Goal: Task Accomplishment & Management: Manage account settings

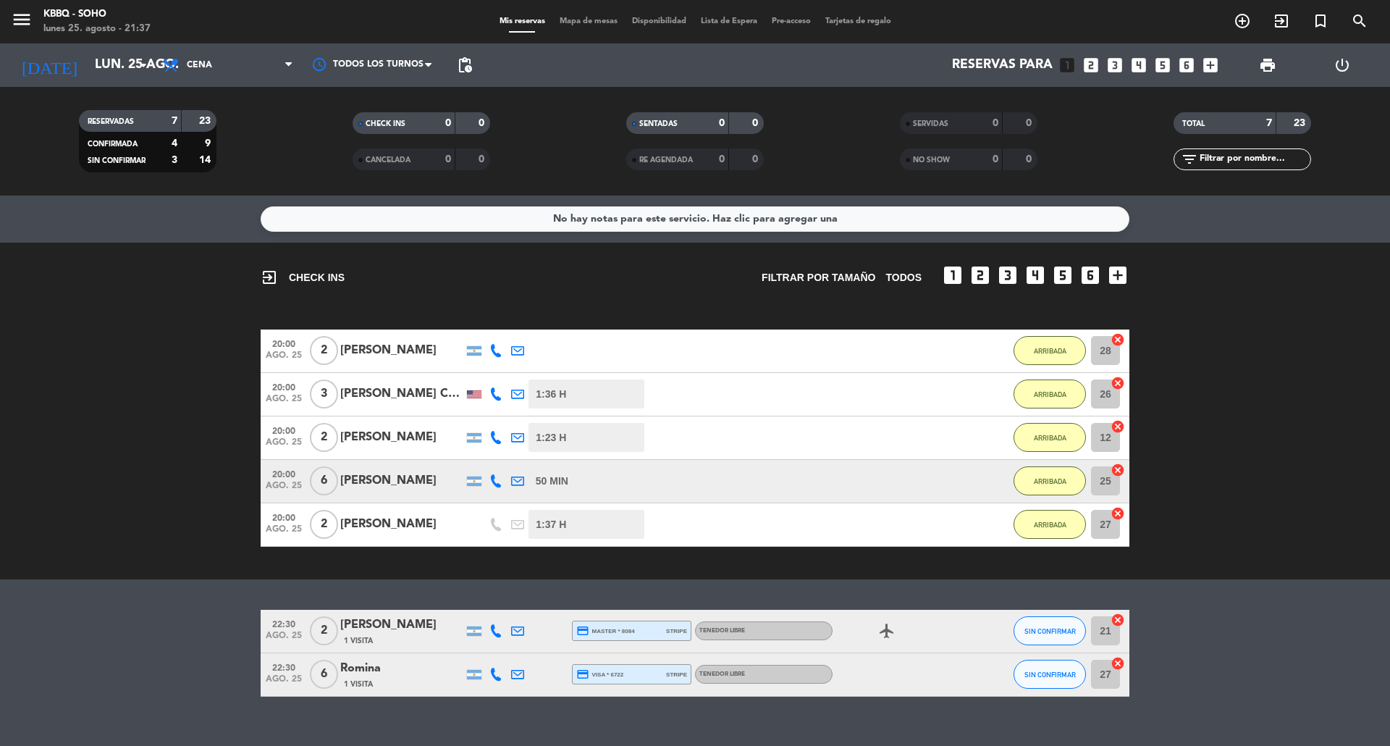
click at [232, 326] on div "exit_to_app CHECK INS Filtrar por tamaño TODOS looks_one looks_two looks_3 look…" at bounding box center [695, 410] width 1390 height 337
click at [106, 557] on div "exit_to_app CHECK INS Filtrar por tamaño TODOS looks_one looks_two looks_3 look…" at bounding box center [695, 410] width 1390 height 337
click at [1058, 675] on span "SIN CONFIRMAR" at bounding box center [1049, 674] width 51 height 8
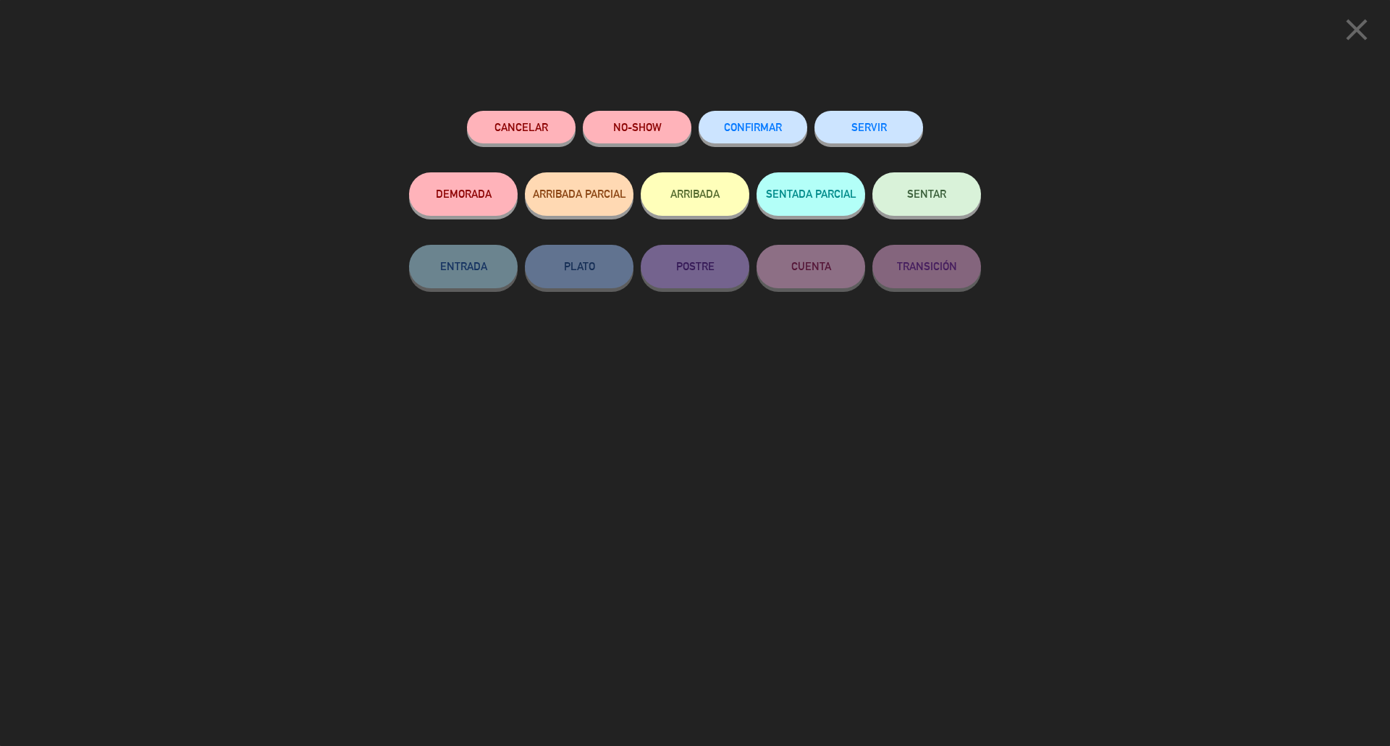
click at [730, 134] on button "CONFIRMAR" at bounding box center [753, 127] width 109 height 33
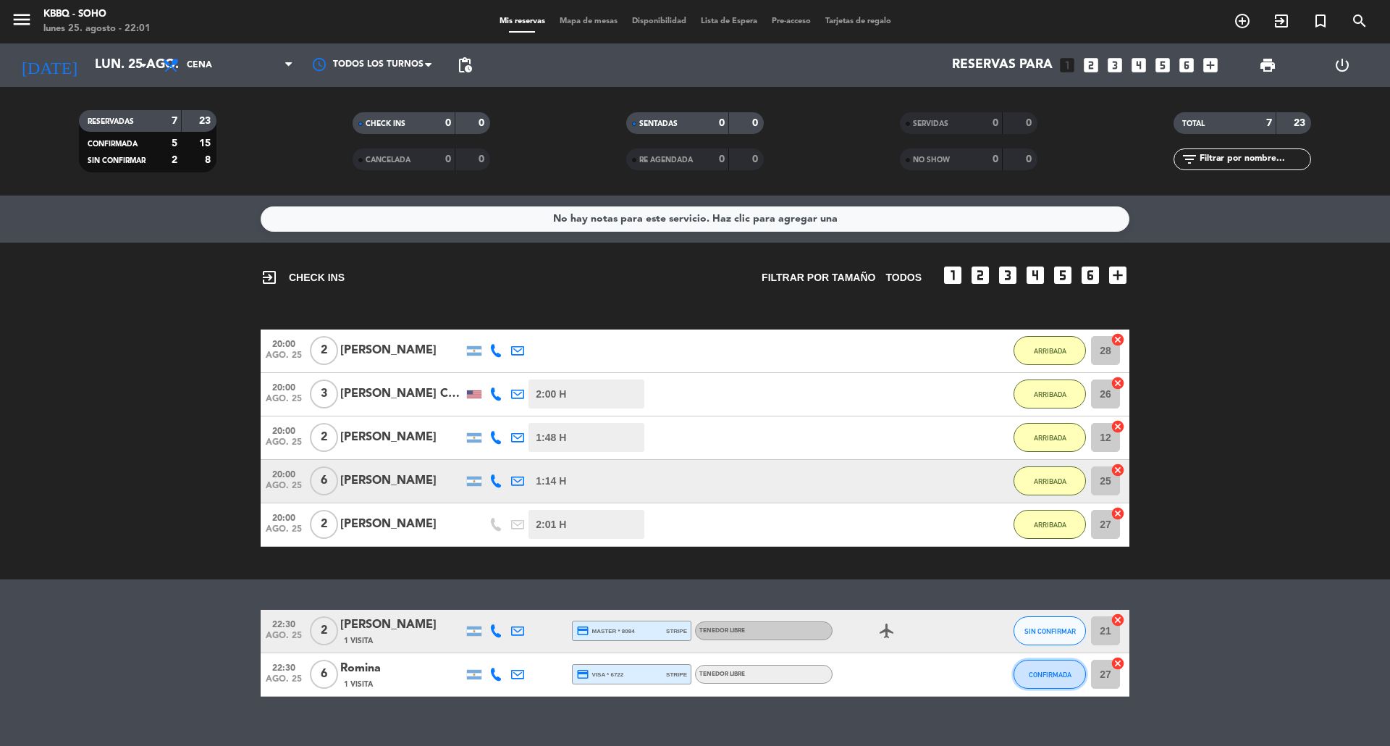
click at [1050, 681] on button "CONFIRMADA" at bounding box center [1049, 673] width 72 height 29
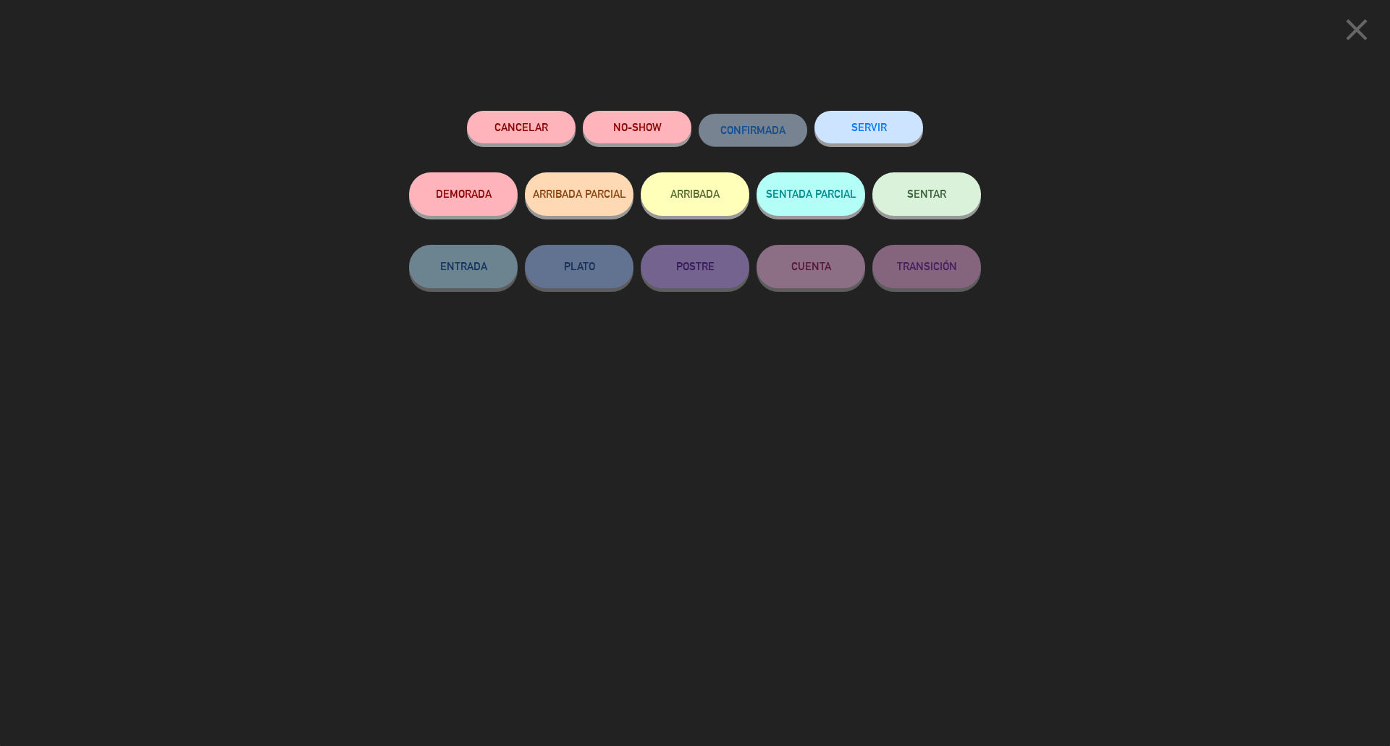
click at [717, 180] on button "ARRIBADA" at bounding box center [695, 193] width 109 height 43
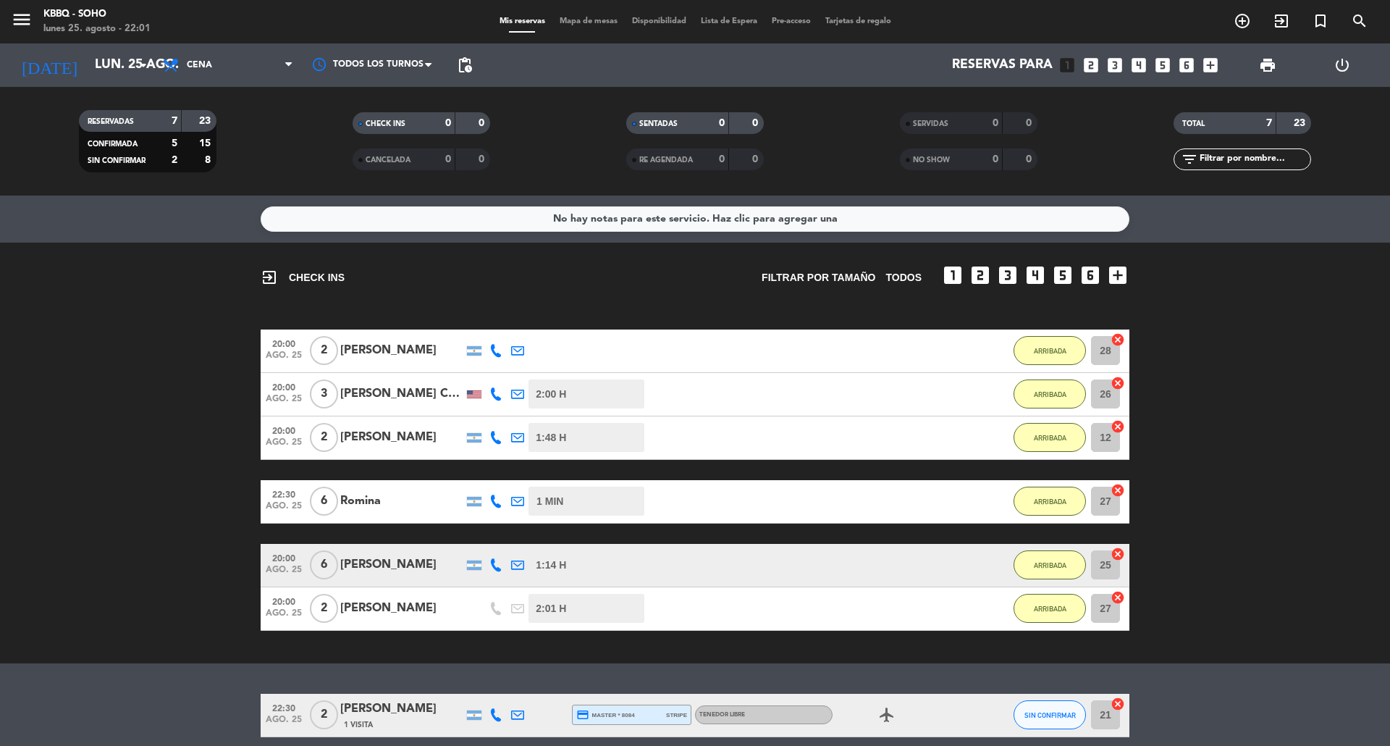
click at [1252, 366] on bookings-row "20:00 [DATE] 2 [PERSON_NAME] 1:53 H / 6:16 H sms ARRIBADA 28 cancel 20:00 [DATE…" at bounding box center [695, 479] width 1390 height 301
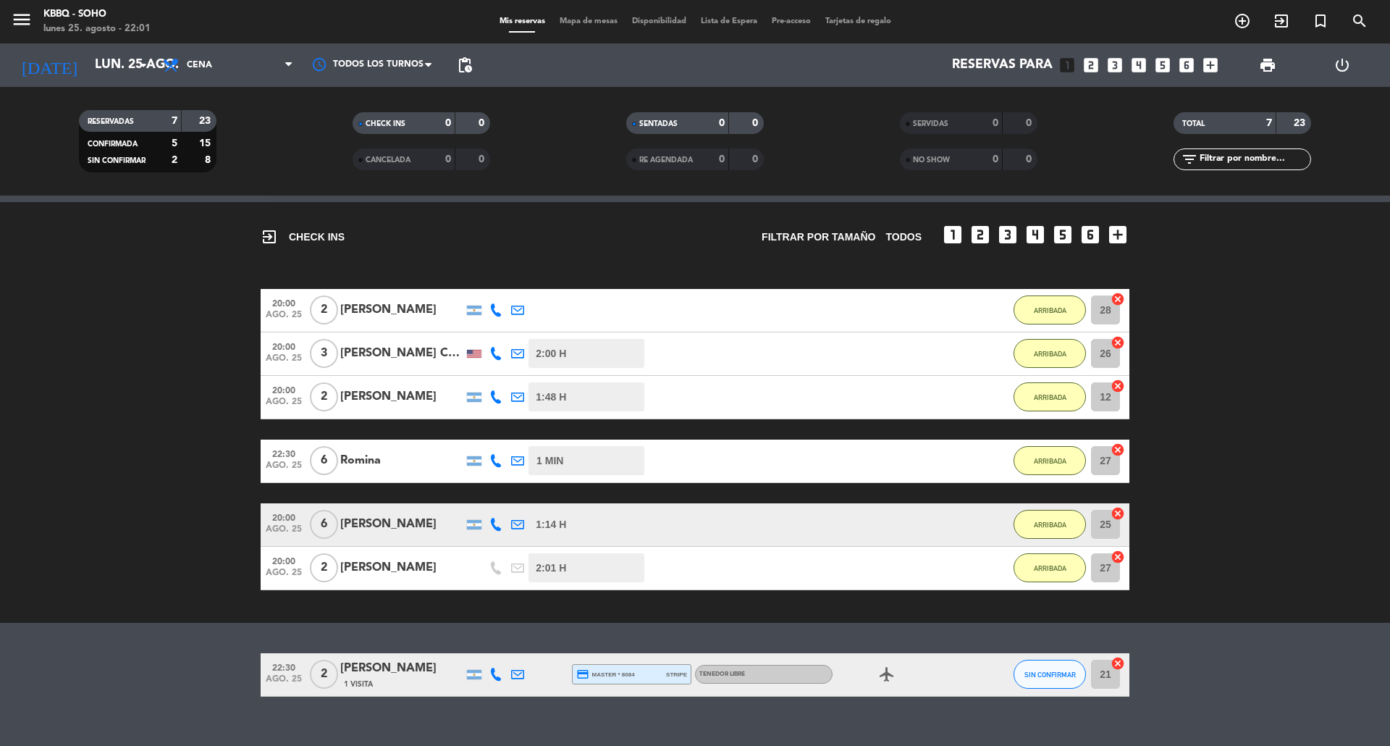
scroll to position [62, 0]
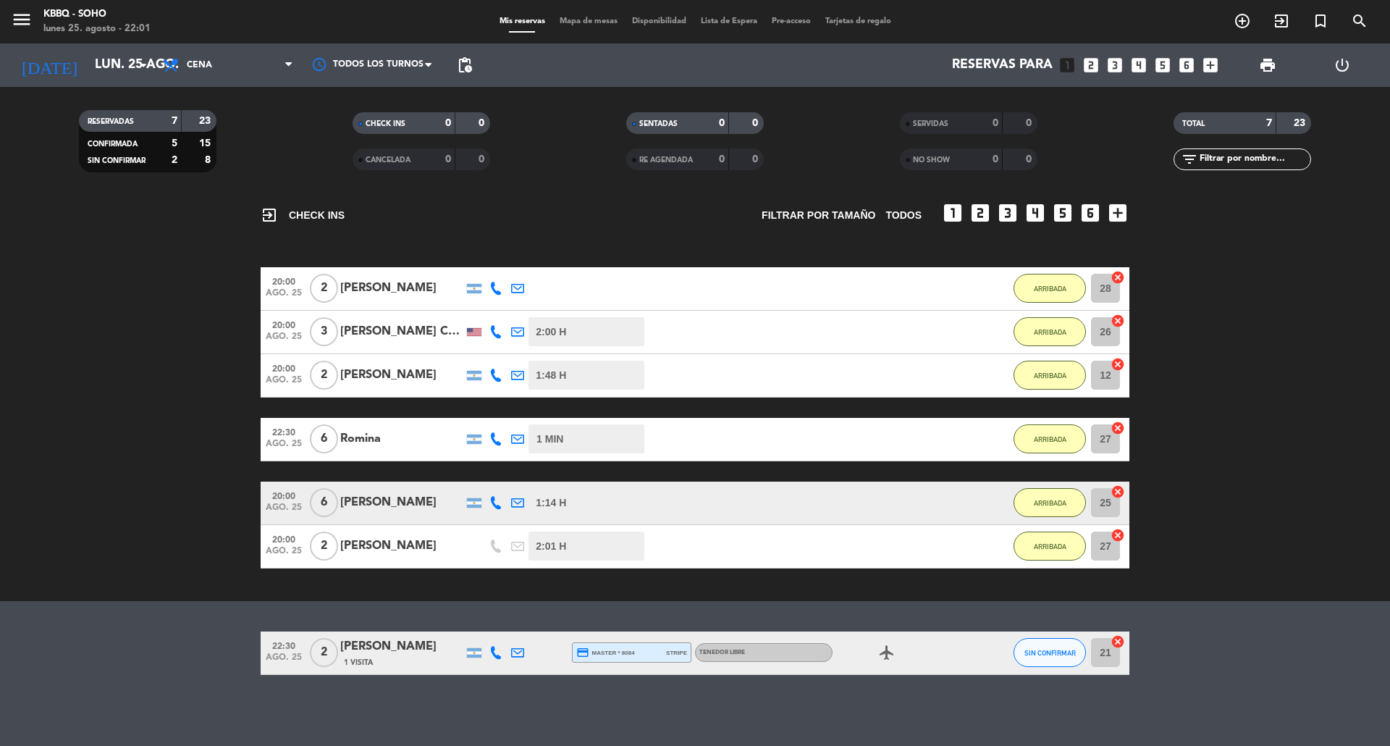
click at [1252, 366] on bookings-row "20:00 [DATE] 2 [PERSON_NAME] 1:53 H / 6:16 H sms ARRIBADA 28 cancel 20:00 [DATE…" at bounding box center [695, 417] width 1390 height 301
click at [1048, 447] on button "ARRIBADA" at bounding box center [1049, 438] width 72 height 29
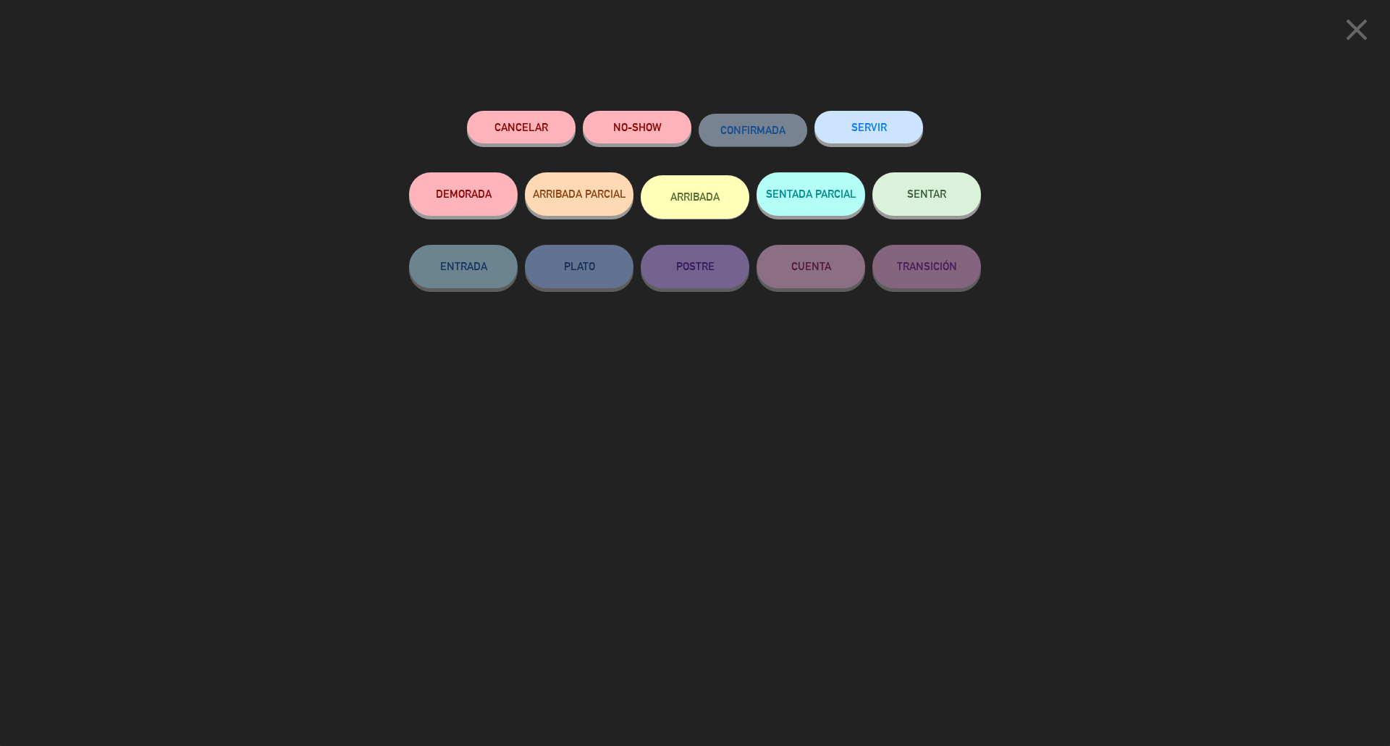
click at [695, 182] on button "ARRIBADA" at bounding box center [695, 196] width 109 height 43
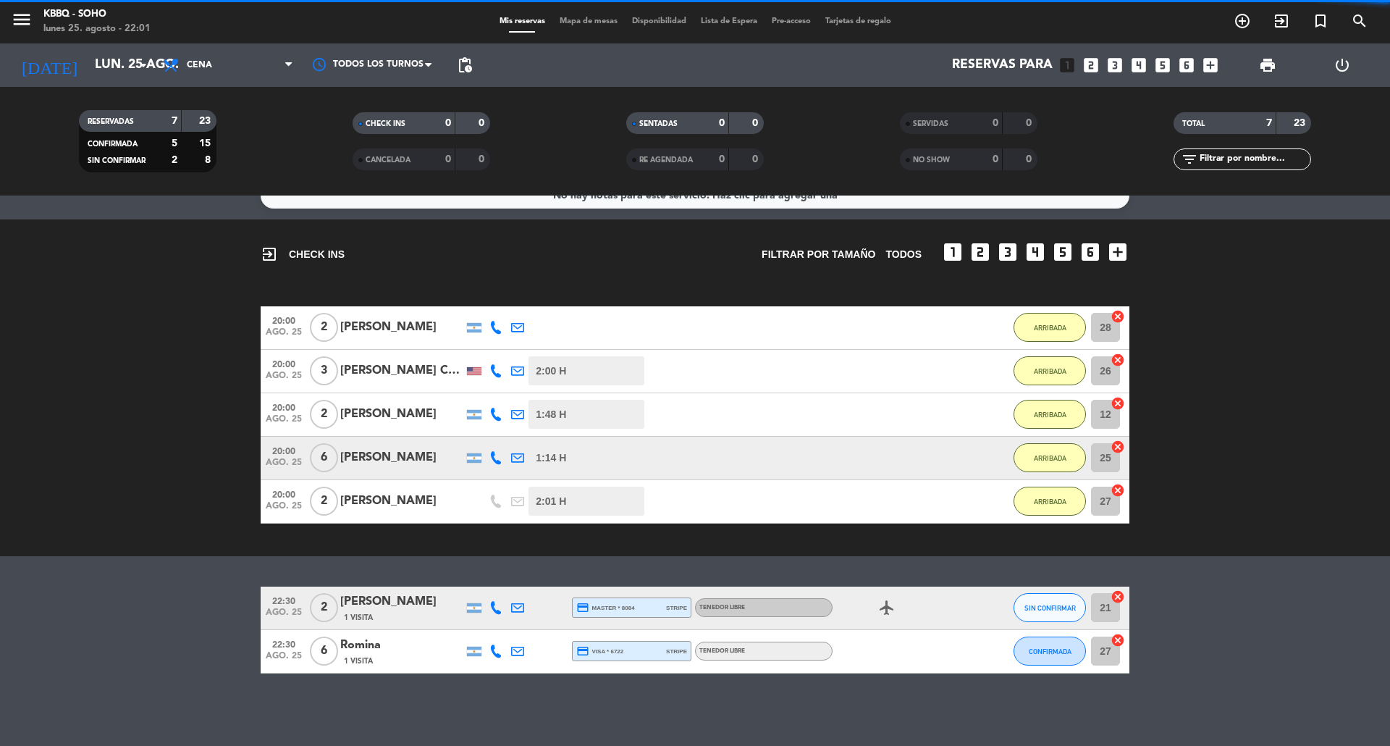
scroll to position [22, 0]
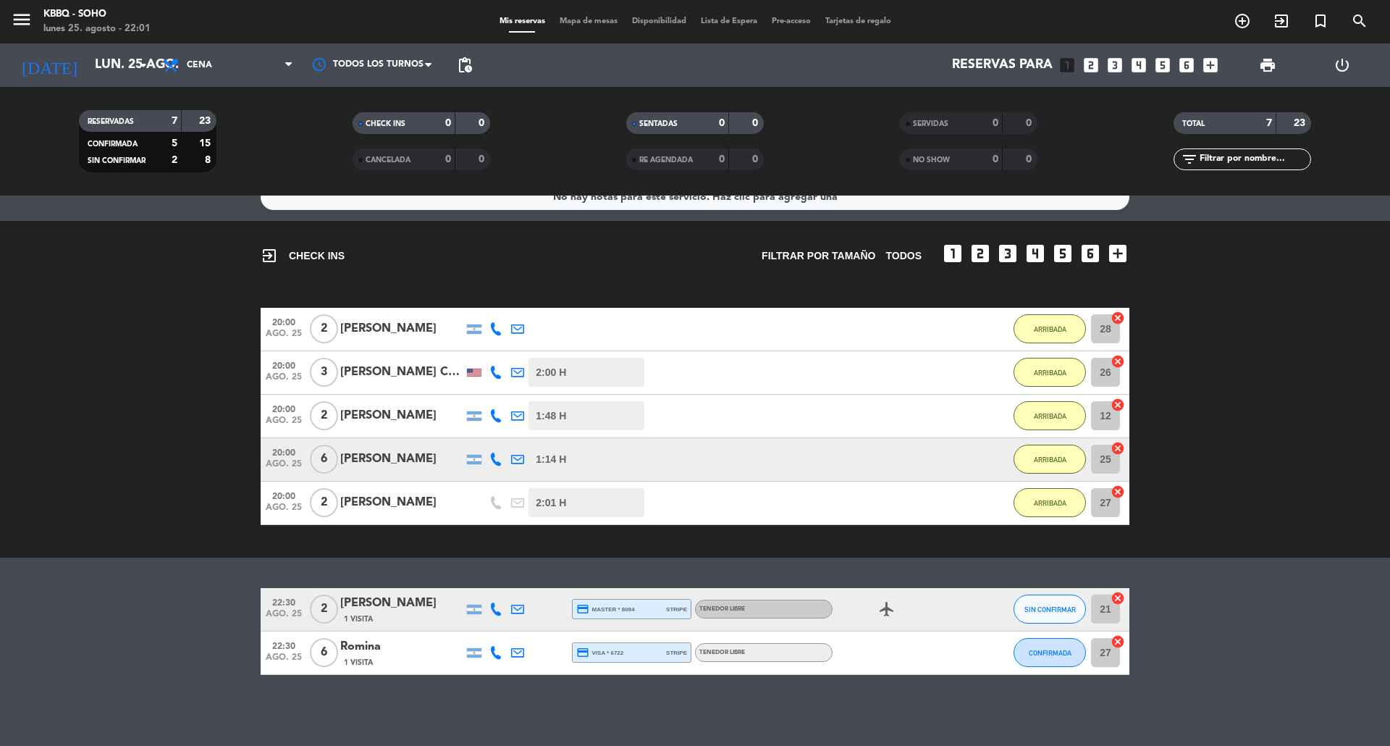
click at [1249, 356] on bookings-row "20:00 [DATE] 2 [PERSON_NAME] 1:53 H / 6:16 H sms ARRIBADA 28 cancel 20:00 [DATE…" at bounding box center [695, 416] width 1390 height 217
click at [1047, 646] on button "CONFIRMADA" at bounding box center [1049, 652] width 72 height 29
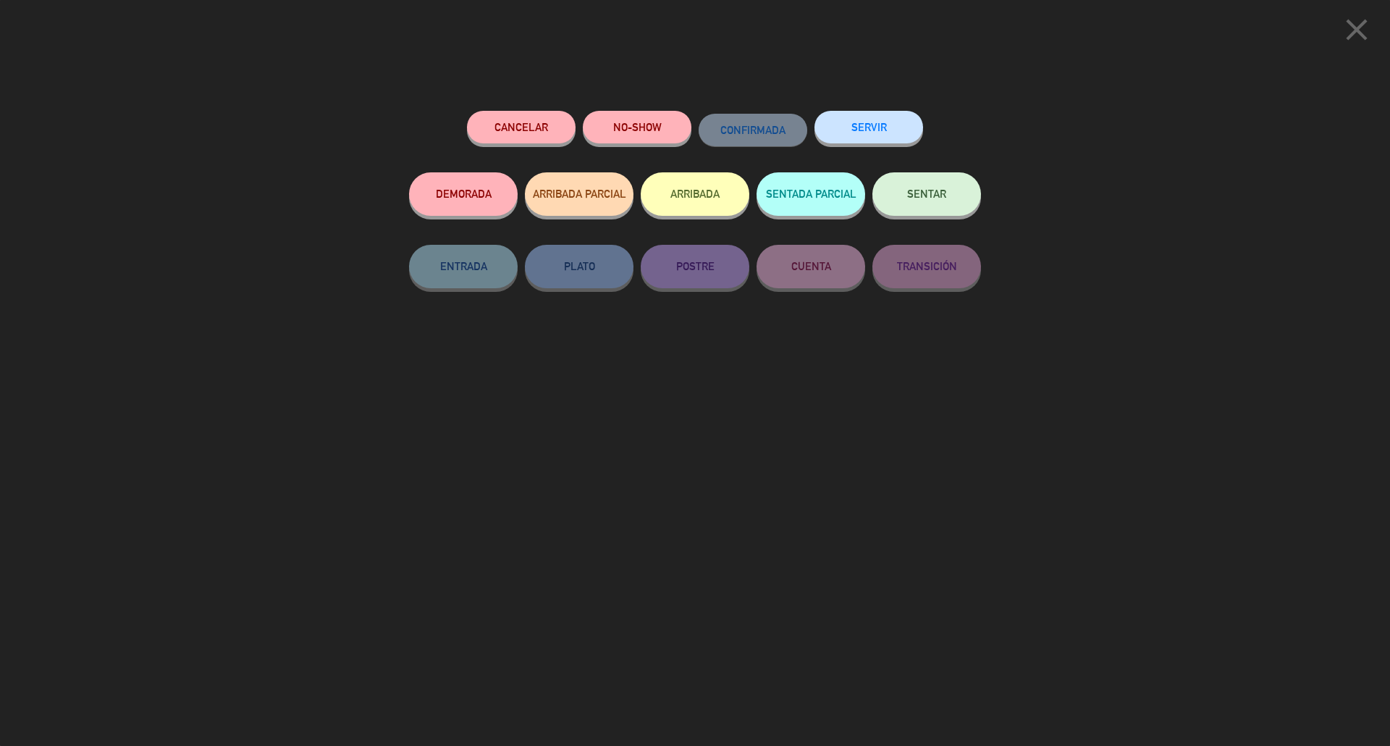
click at [707, 195] on button "ARRIBADA" at bounding box center [695, 193] width 109 height 43
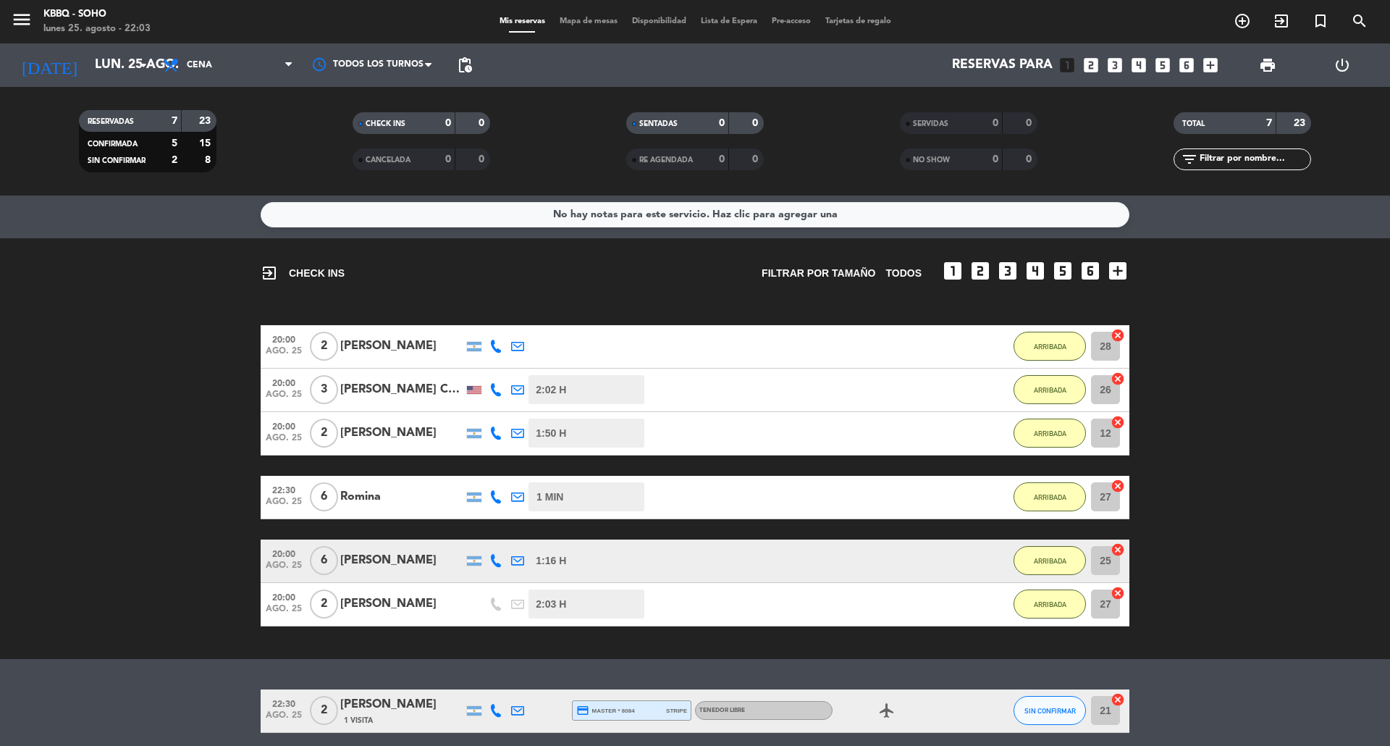
scroll to position [0, 0]
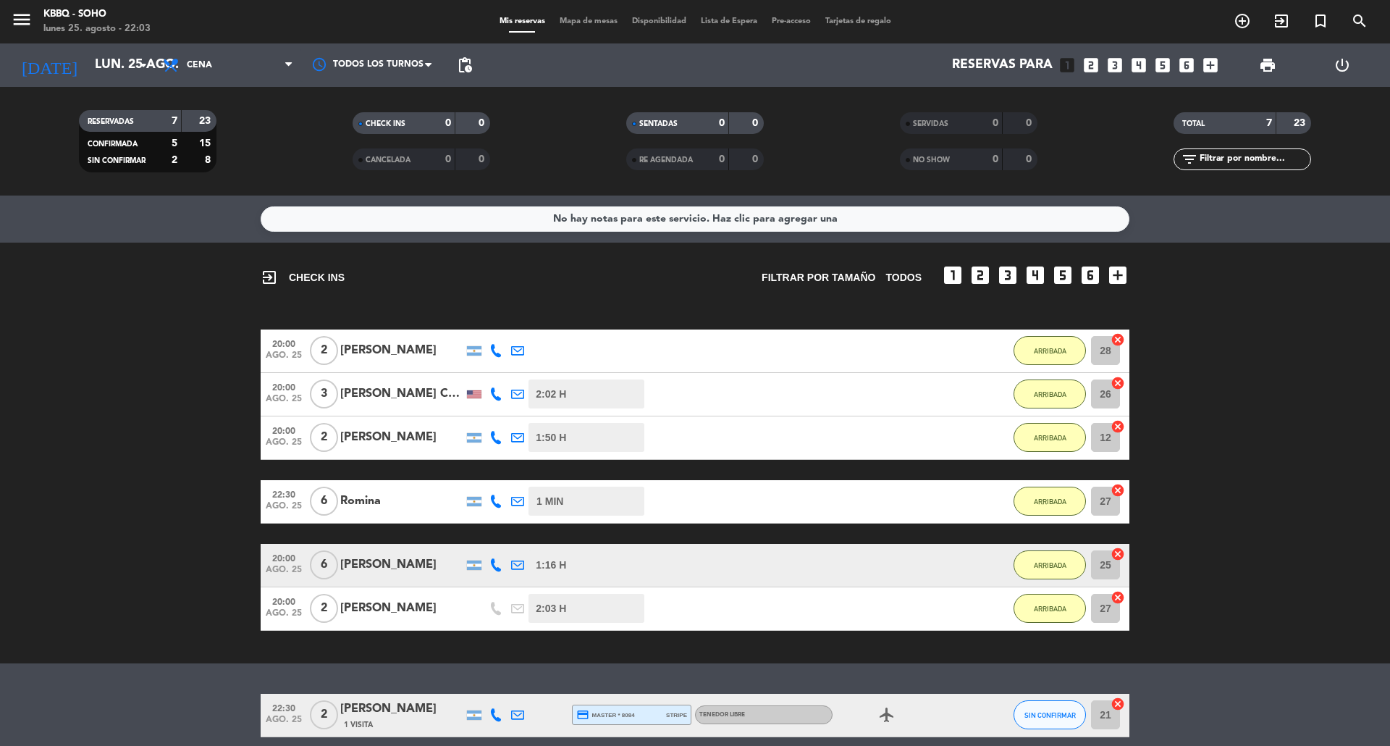
click at [1208, 363] on bookings-row "20:00 [DATE] 2 [PERSON_NAME] 1:55 H / 6:16 H sms ARRIBADA 28 cancel 20:00 [DATE…" at bounding box center [695, 479] width 1390 height 301
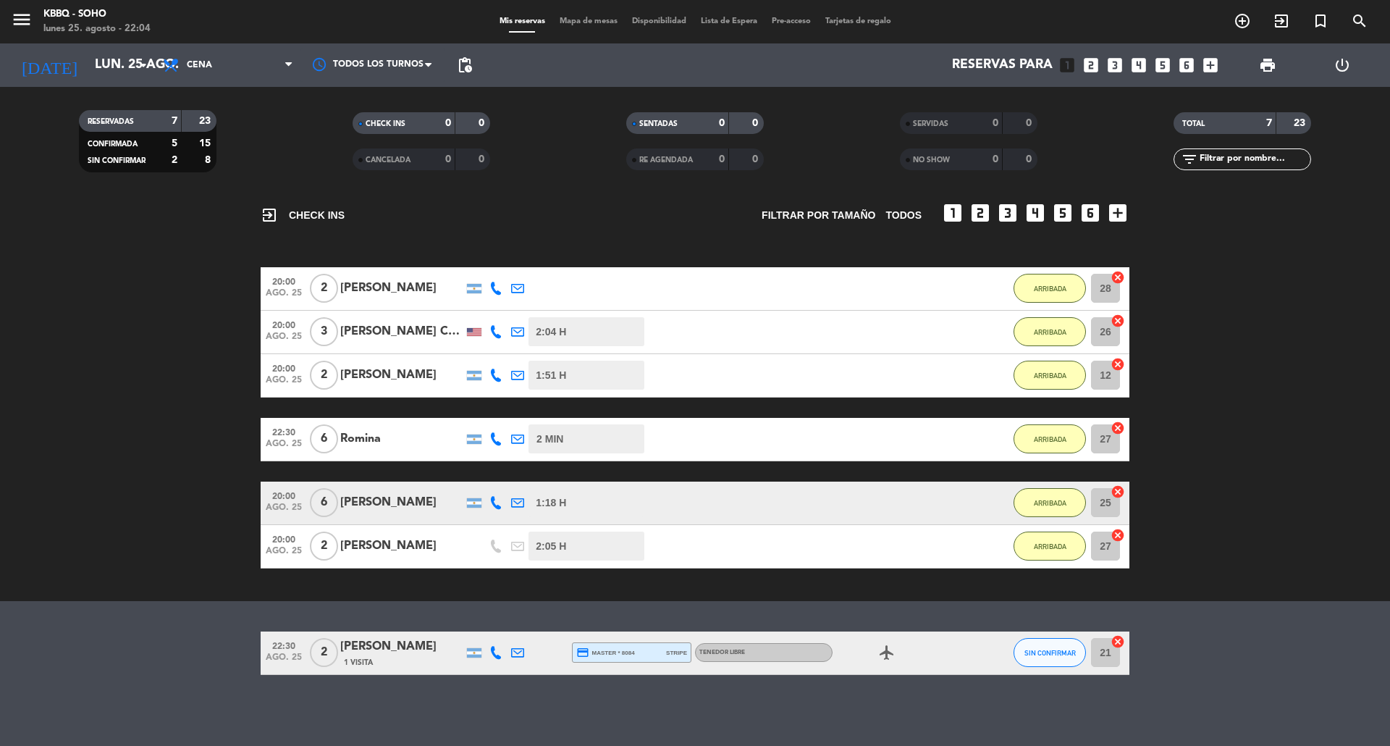
click at [6, 465] on bookings-row "20:00 [DATE] 2 [PERSON_NAME] 1:56 H / 6:16 H sms ARRIBADA 28 cancel 20:00 [DATE…" at bounding box center [695, 417] width 1390 height 301
click at [1038, 654] on span "SIN CONFIRMAR" at bounding box center [1049, 653] width 51 height 8
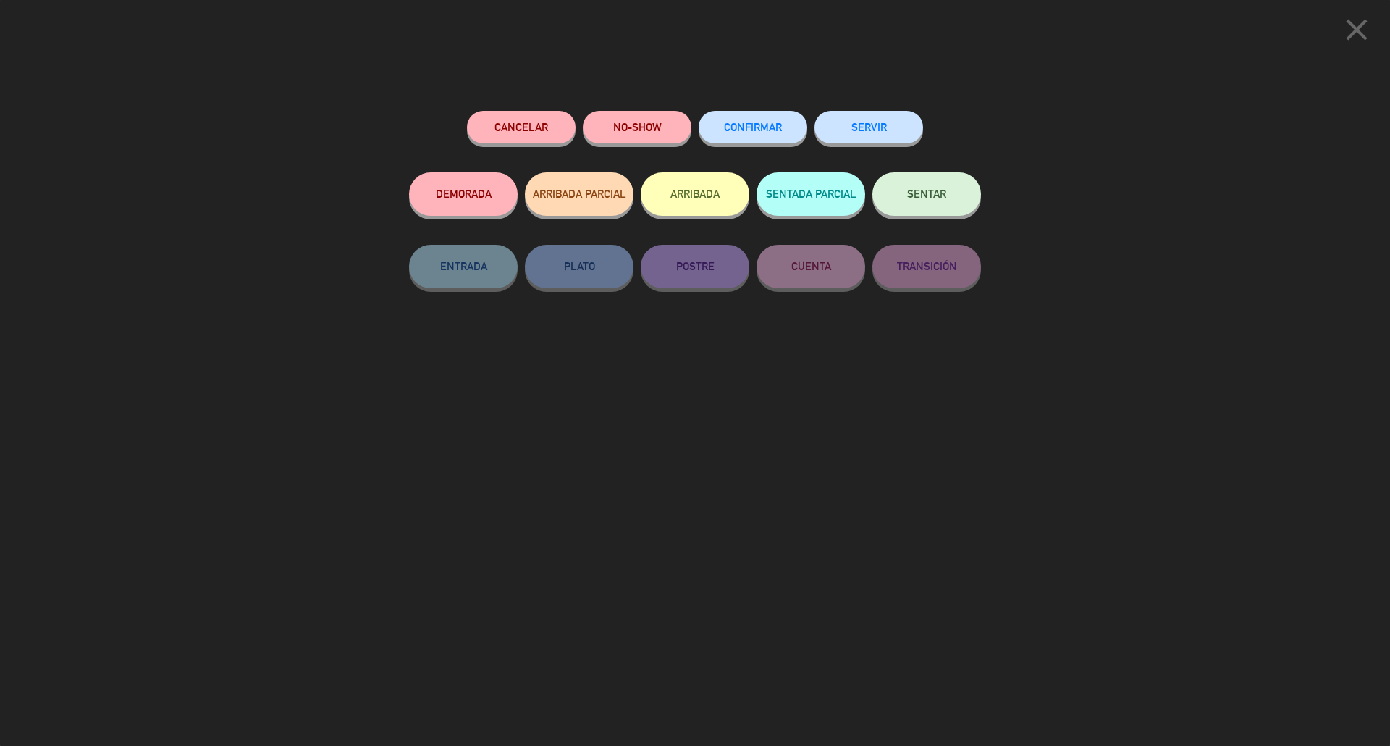
click at [678, 203] on button "ARRIBADA" at bounding box center [695, 193] width 109 height 43
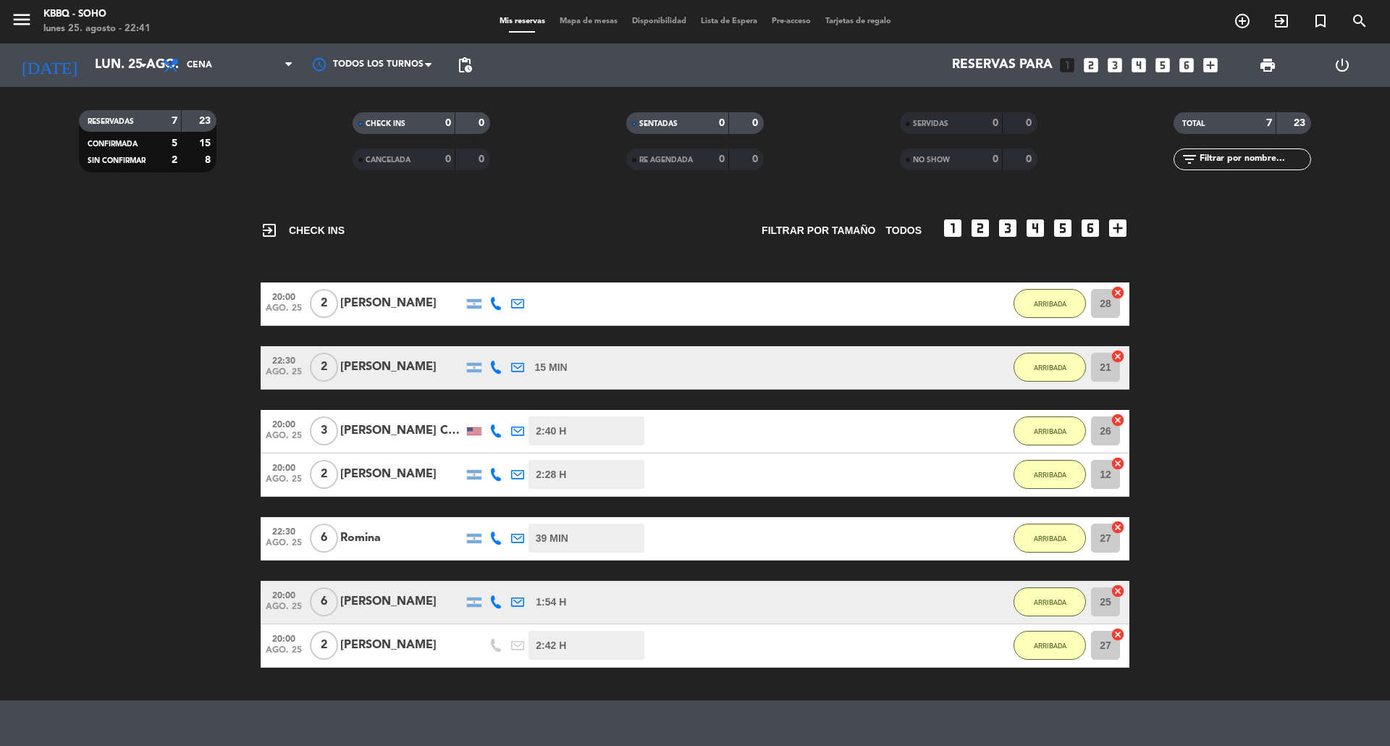
scroll to position [0, 0]
